Goal: Task Accomplishment & Management: Use online tool/utility

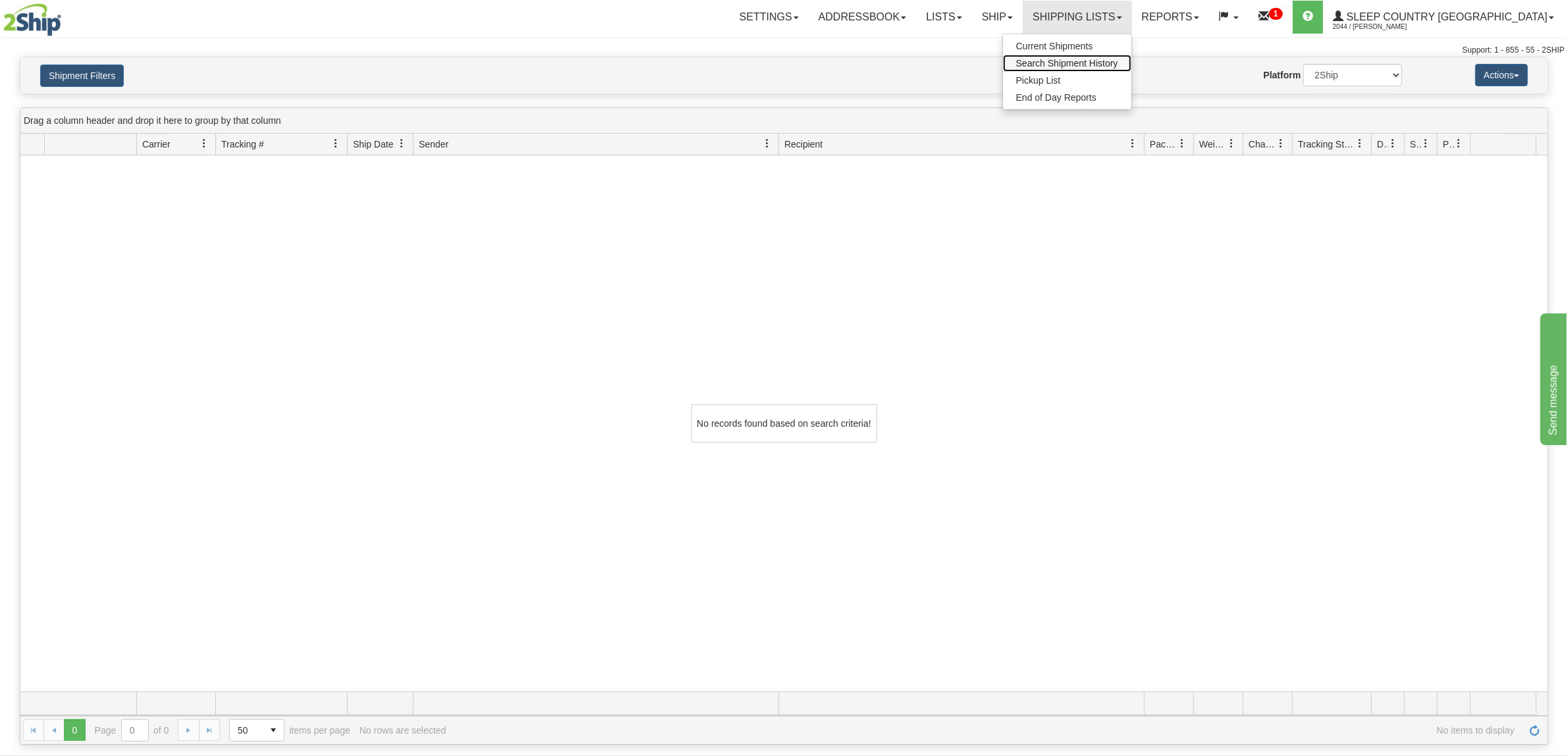
click at [1130, 57] on link "Search Shipment History" at bounding box center [1067, 63] width 129 height 17
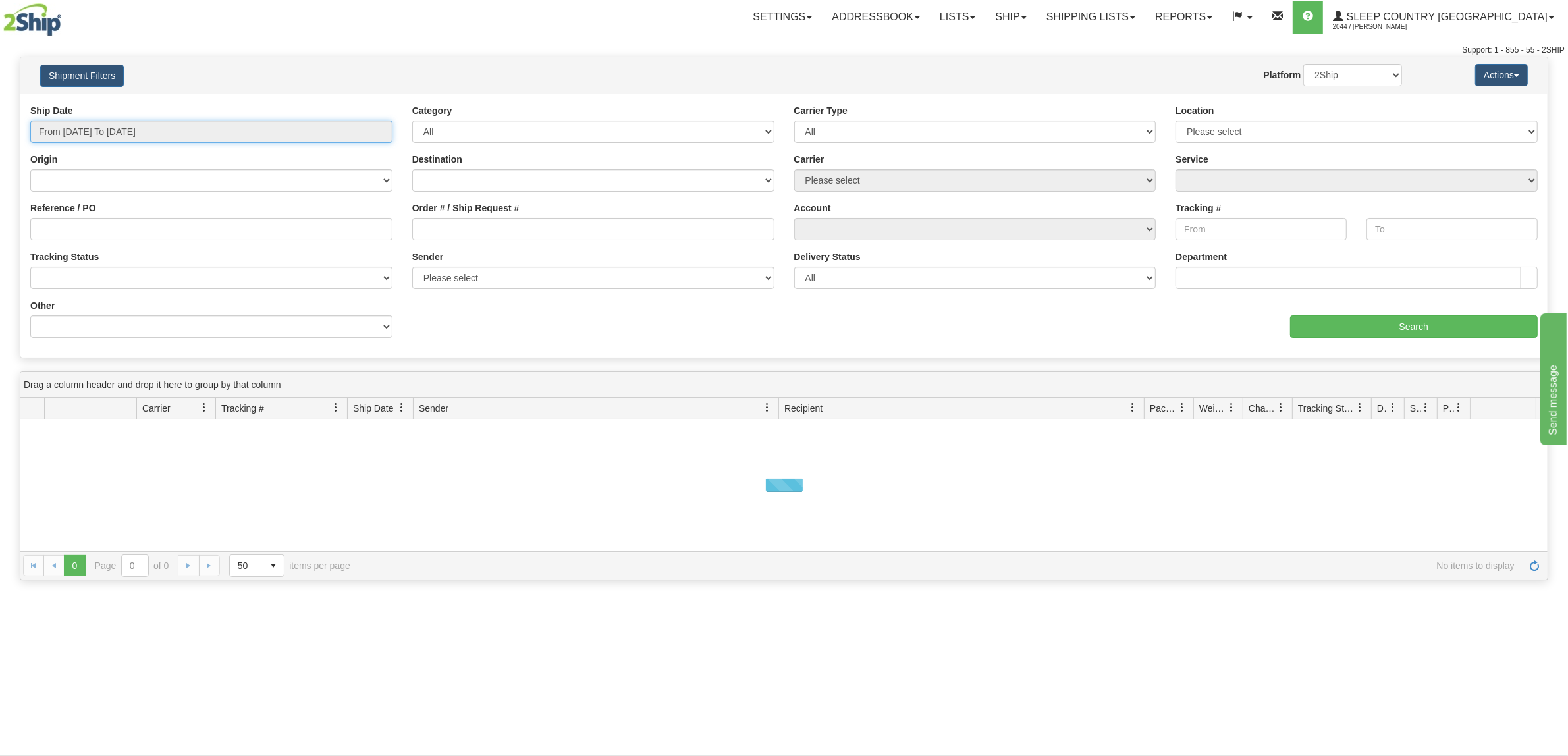
click at [131, 135] on input "From 09/15/2025 To 09/16/2025" at bounding box center [212, 132] width 362 height 23
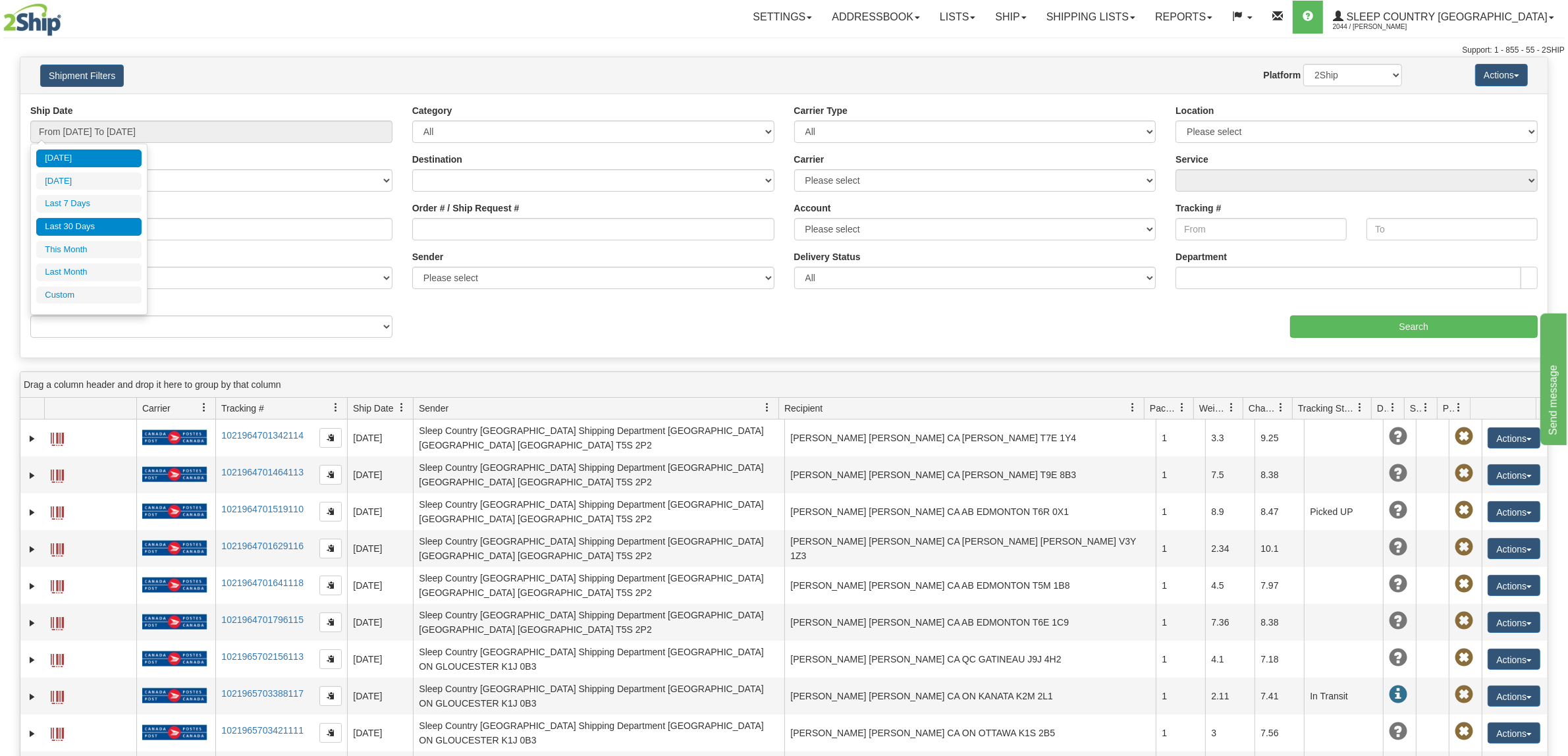
click at [112, 234] on li "Last 30 Days" at bounding box center [89, 227] width 105 height 18
type input "From 08/18/2025 To 09/16/2025"
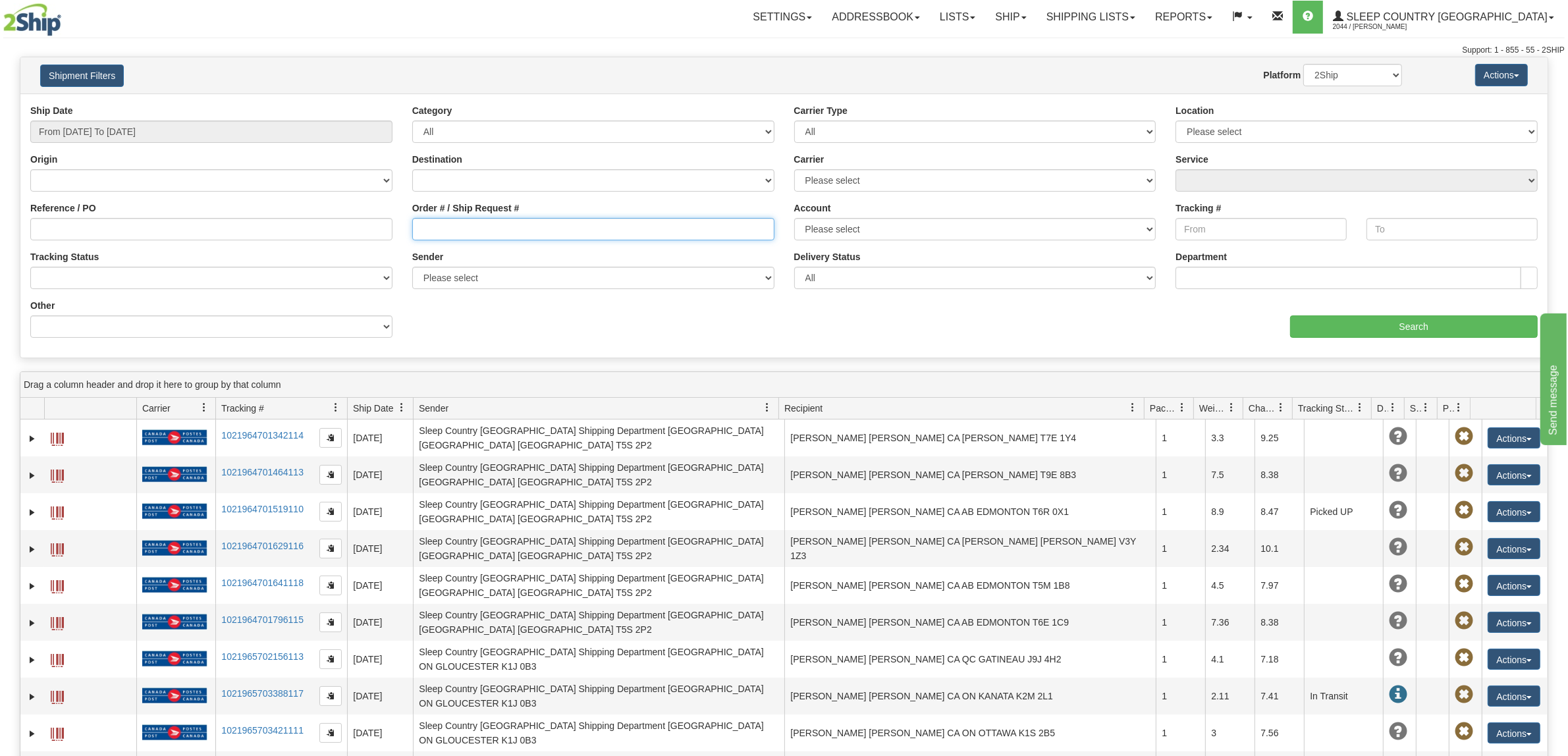
click at [446, 225] on input "Order # / Ship Request #" at bounding box center [593, 230] width 362 height 23
paste input "9002I065587"
type input "9002I065587"
click at [1299, 318] on input "Search" at bounding box center [1414, 327] width 248 height 23
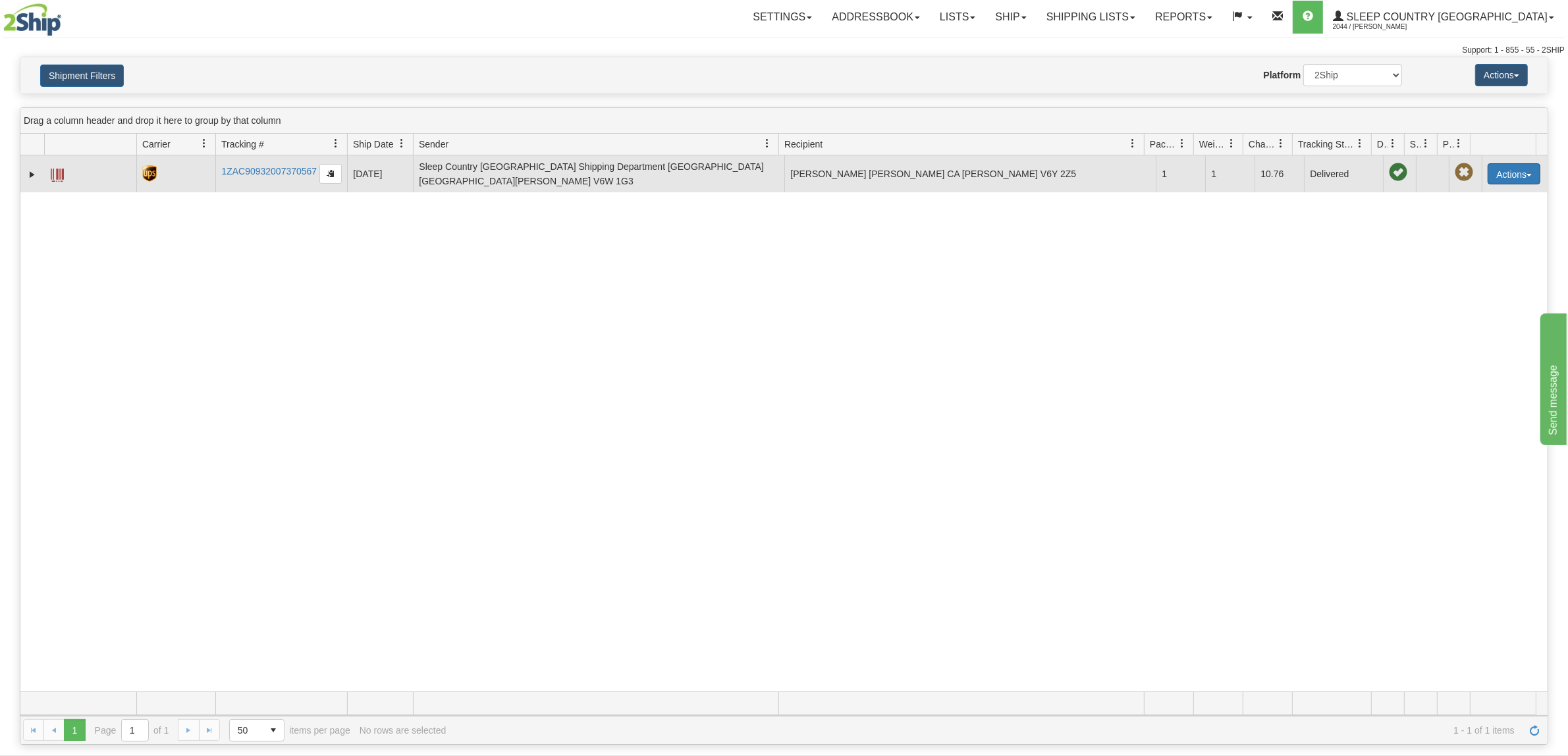
click at [1513, 173] on button "Actions" at bounding box center [1514, 174] width 53 height 21
click at [1473, 212] on link "Return" at bounding box center [1487, 215] width 105 height 17
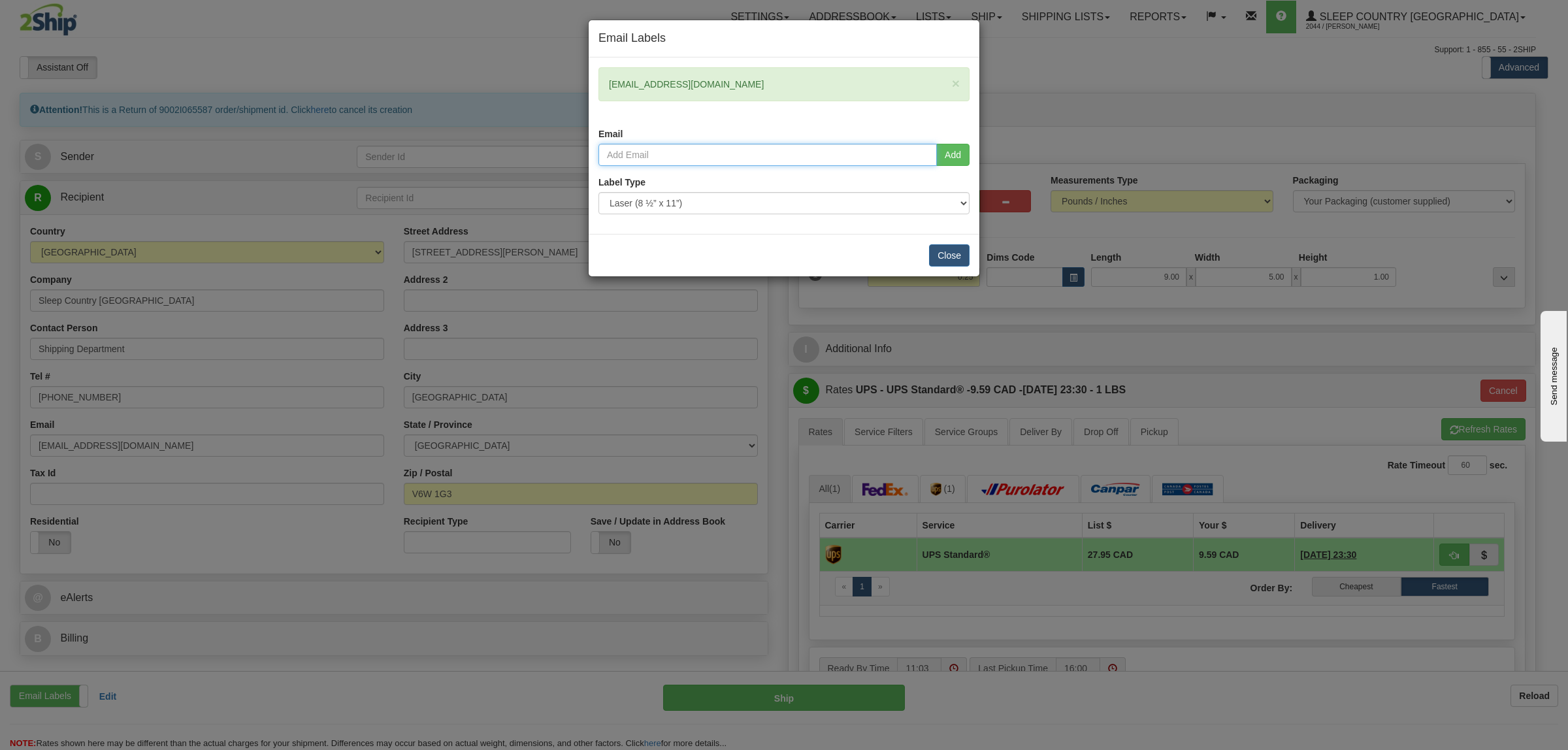
drag, startPoint x: 720, startPoint y: 164, endPoint x: 727, endPoint y: 159, distance: 8.6
click at [722, 161] on input "email" at bounding box center [767, 155] width 338 height 23
paste input "[EMAIL_ADDRESS][DOMAIN_NAME]"
type input "[EMAIL_ADDRESS][DOMAIN_NAME]"
click at [942, 156] on button "Add" at bounding box center [952, 155] width 33 height 23
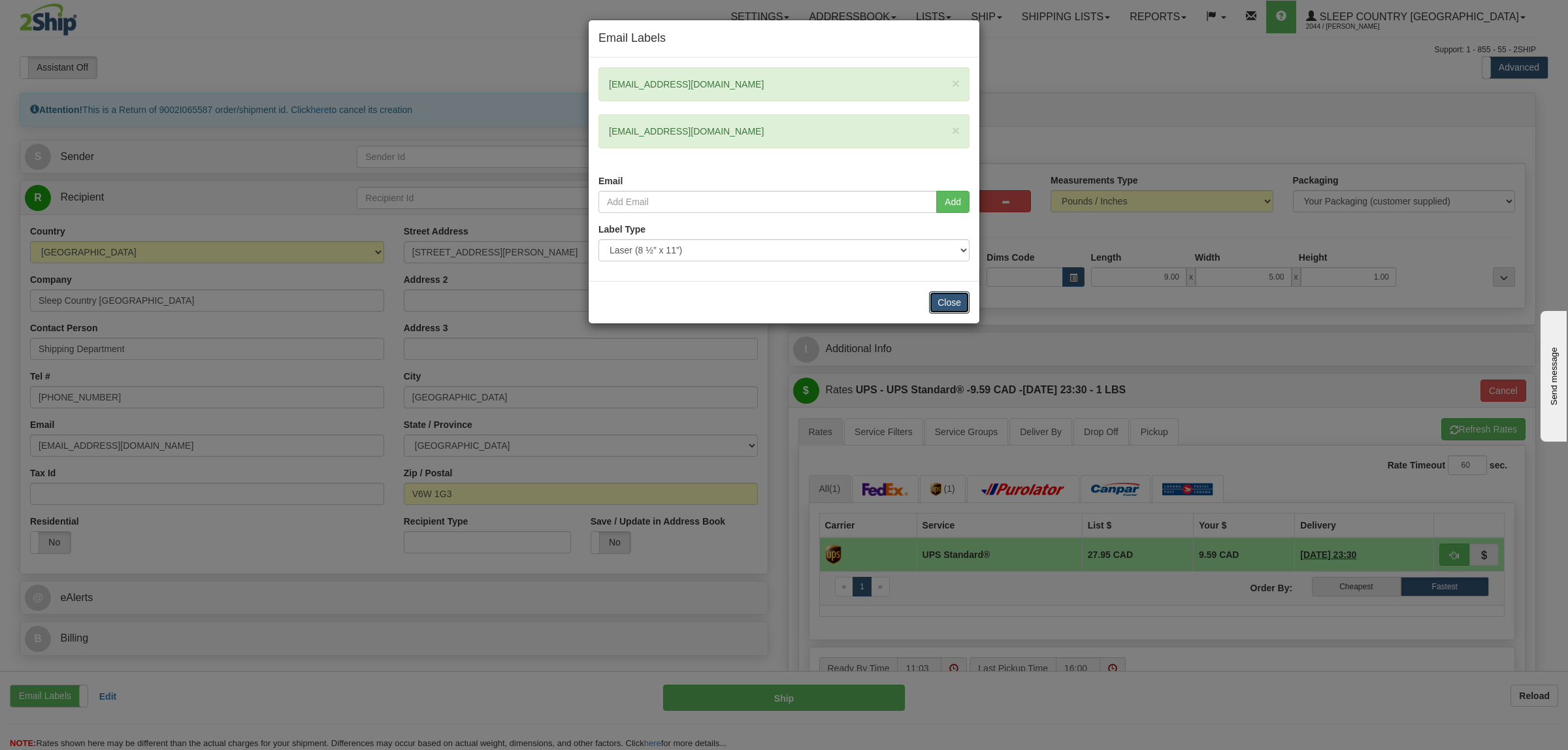
drag, startPoint x: 963, startPoint y: 304, endPoint x: 958, endPoint y: 300, distance: 6.4
click at [963, 305] on button "Close" at bounding box center [949, 302] width 40 height 23
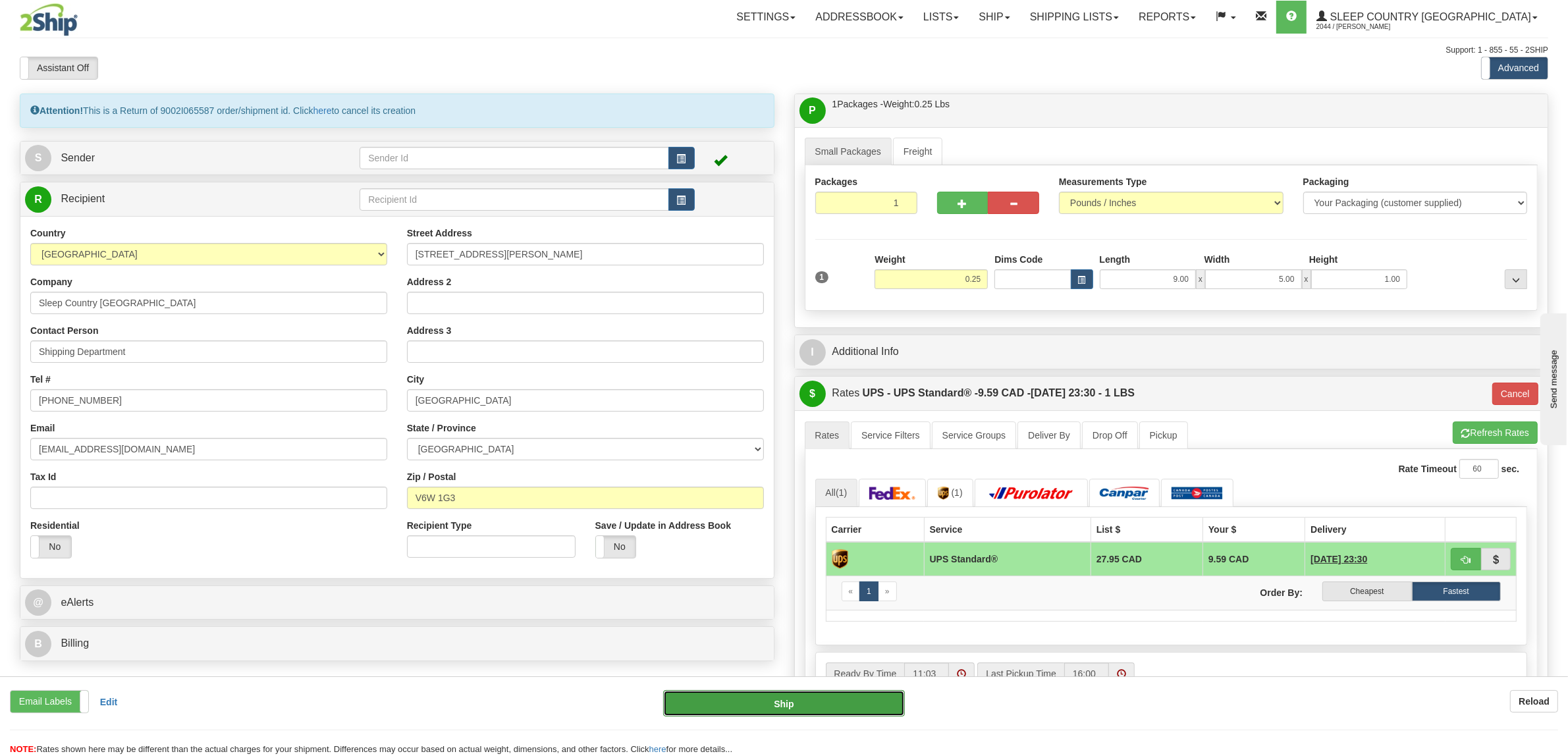
click at [840, 706] on button "Ship" at bounding box center [784, 703] width 242 height 26
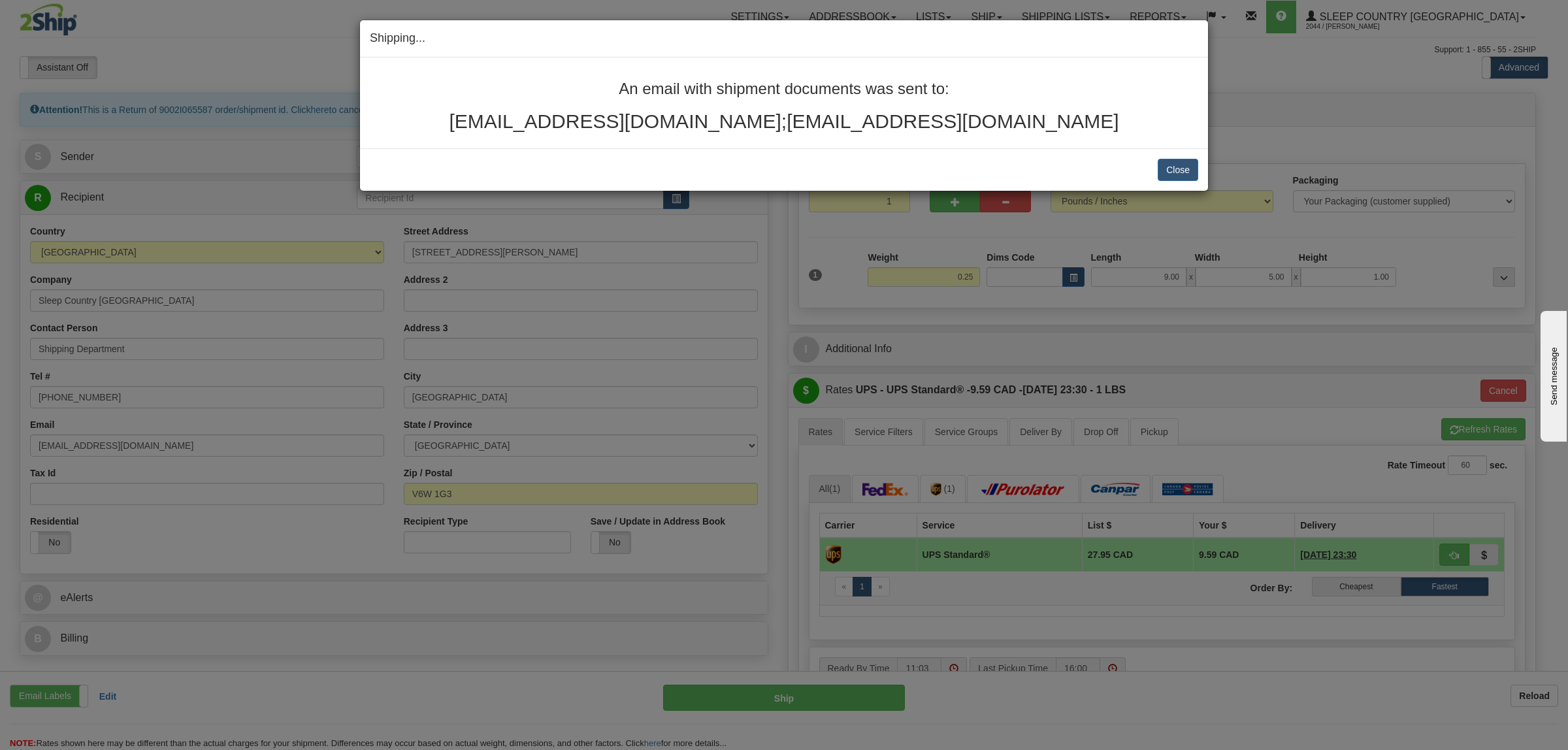
drag, startPoint x: 1085, startPoint y: 125, endPoint x: 611, endPoint y: 74, distance: 476.7
click at [611, 74] on div "An email with shipment documents was sent to: [EMAIL_ADDRESS][DOMAIN_NAME];[EMA…" at bounding box center [784, 103] width 848 height 91
copy div "An email with shipment documents was sent to: [EMAIL_ADDRESS][DOMAIN_NAME];[EMA…"
